Goal: Transaction & Acquisition: Purchase product/service

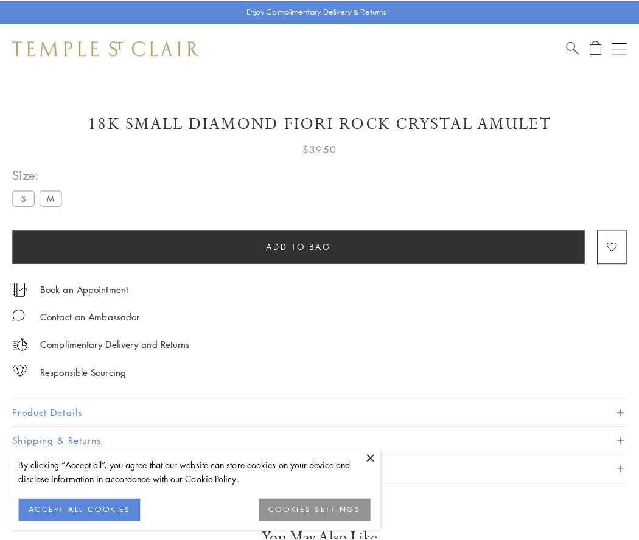
scroll to position [42, 0]
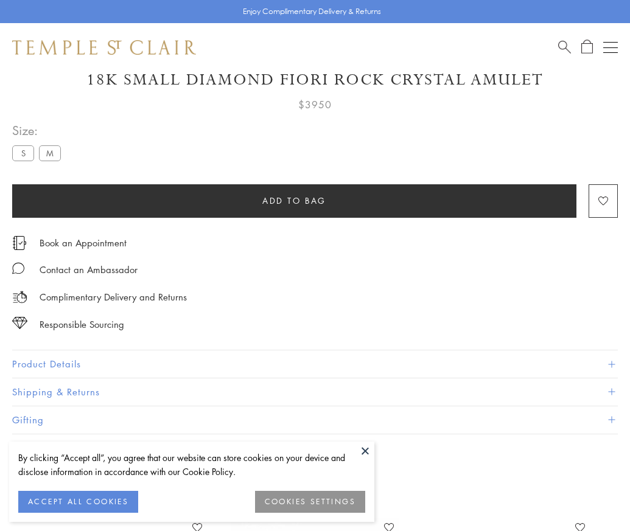
click at [294, 200] on span "Add to bag" at bounding box center [294, 200] width 64 height 13
